Goal: Task Accomplishment & Management: Complete application form

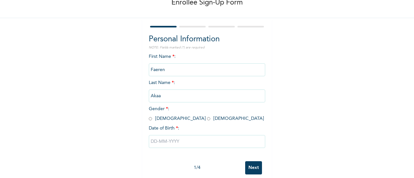
scroll to position [39, 0]
click at [207, 120] on input "radio" at bounding box center [208, 118] width 3 height 6
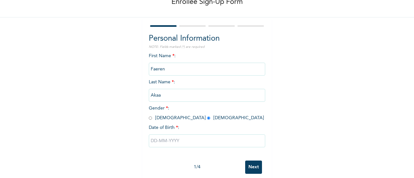
radio input "true"
click at [186, 139] on input "text" at bounding box center [207, 140] width 116 height 13
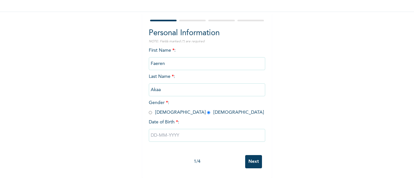
select select "7"
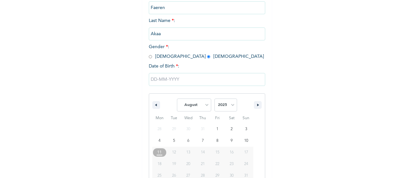
scroll to position [116, 0]
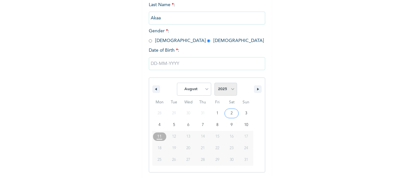
click at [220, 90] on select "2025 2024 2023 2022 2021 2020 2019 2018 2017 2016 2015 2014 2013 2012 2011 2010…" at bounding box center [225, 89] width 23 height 13
select select "1997"
click at [214, 83] on select "2025 2024 2023 2022 2021 2020 2019 2018 2017 2016 2015 2014 2013 2012 2011 2010…" at bounding box center [225, 89] width 23 height 13
click at [198, 89] on select "January February March April May June July August September October November De…" at bounding box center [194, 89] width 34 height 13
select select "3"
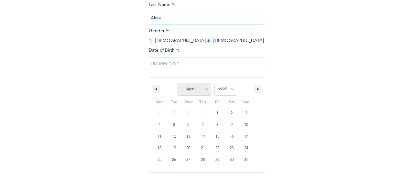
click at [177, 83] on select "January February March April May June July August September October November De…" at bounding box center [194, 89] width 34 height 13
type input "[DATE]"
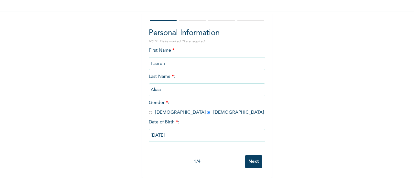
click at [250, 157] on input "Next" at bounding box center [253, 161] width 17 height 13
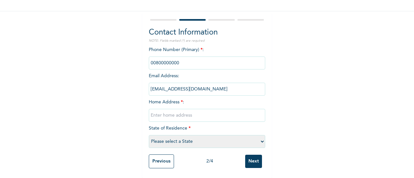
click at [209, 109] on input "text" at bounding box center [207, 115] width 116 height 13
type input "[GEOGRAPHIC_DATA]"
click at [201, 136] on select "Please select a State [PERSON_NAME] (FCT) [PERSON_NAME] Ibom [GEOGRAPHIC_DATA] …" at bounding box center [207, 141] width 116 height 13
select select "25"
click at [284, 147] on div "Enrollee Sign-Up Form Contact Information NOTE: Fields marked (*) are required …" at bounding box center [207, 66] width 414 height 223
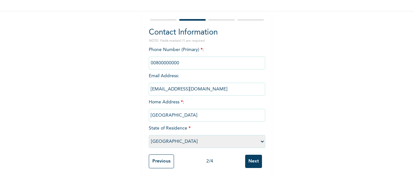
click at [250, 156] on input "Next" at bounding box center [253, 161] width 17 height 13
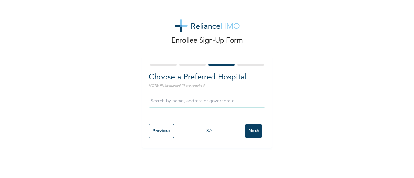
scroll to position [0, 0]
click at [251, 138] on div "Previous 3 / 4 Next" at bounding box center [207, 131] width 116 height 20
click at [250, 134] on input "Next" at bounding box center [253, 130] width 17 height 13
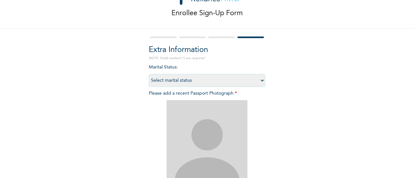
scroll to position [30, 0]
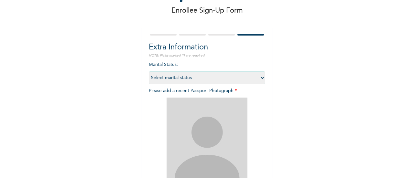
click at [190, 75] on select "Select marital status [DEMOGRAPHIC_DATA] Married [DEMOGRAPHIC_DATA] Widow/[DEMO…" at bounding box center [207, 77] width 116 height 13
select select "1"
click at [149, 71] on select "Select marital status [DEMOGRAPHIC_DATA] Married [DEMOGRAPHIC_DATA] Widow/[DEMO…" at bounding box center [207, 77] width 116 height 13
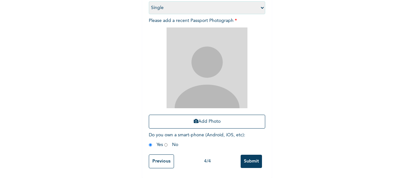
scroll to position [105, 0]
click at [209, 116] on button "Add Photo" at bounding box center [207, 122] width 116 height 14
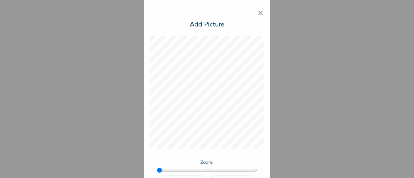
scroll to position [47, 0]
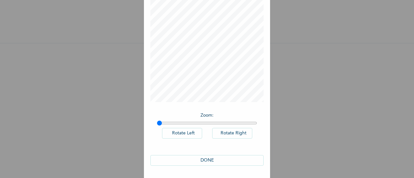
click at [207, 157] on button "DONE" at bounding box center [206, 160] width 113 height 11
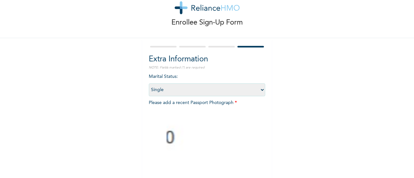
scroll to position [105, 0]
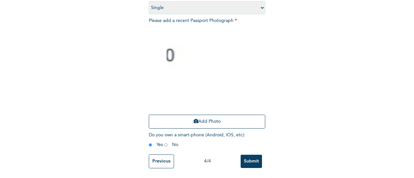
click at [251, 155] on input "Submit" at bounding box center [251, 161] width 21 height 13
